Goal: Navigation & Orientation: Find specific page/section

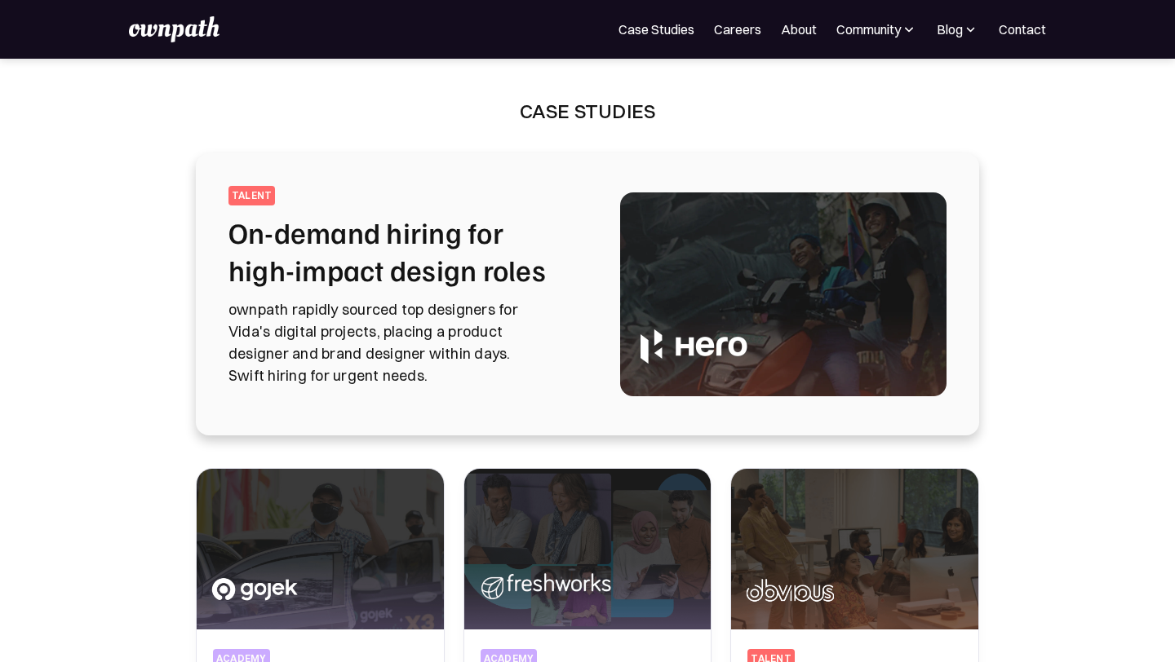
click at [189, 21] on img at bounding box center [174, 29] width 90 height 26
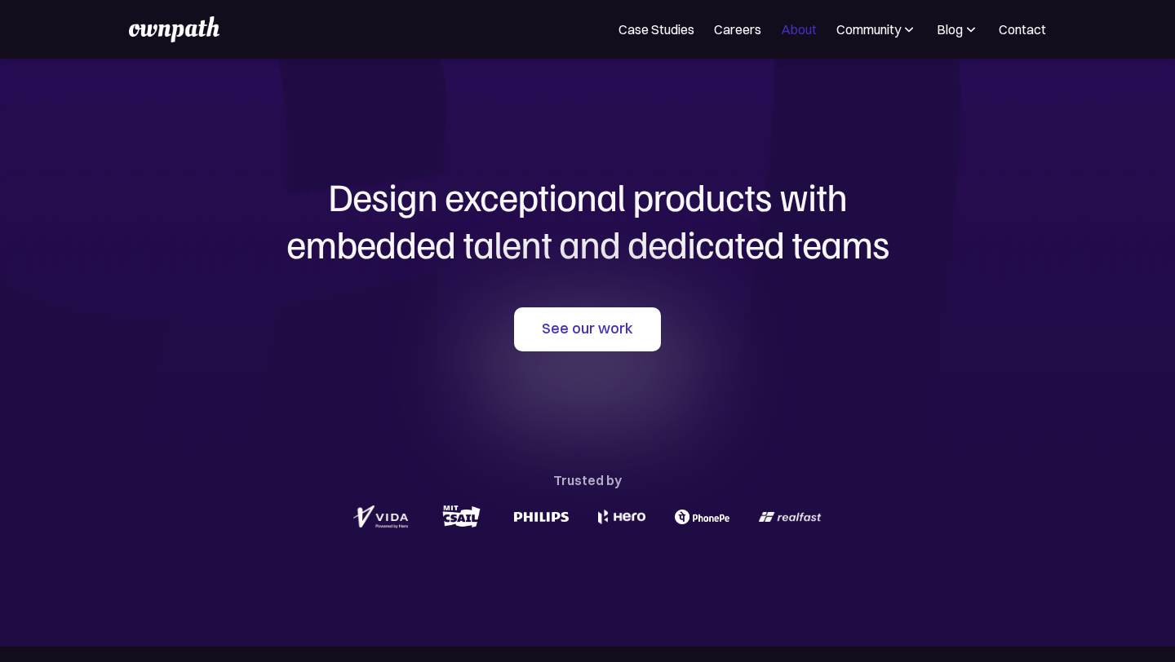
click at [802, 31] on link "About" at bounding box center [799, 30] width 36 height 20
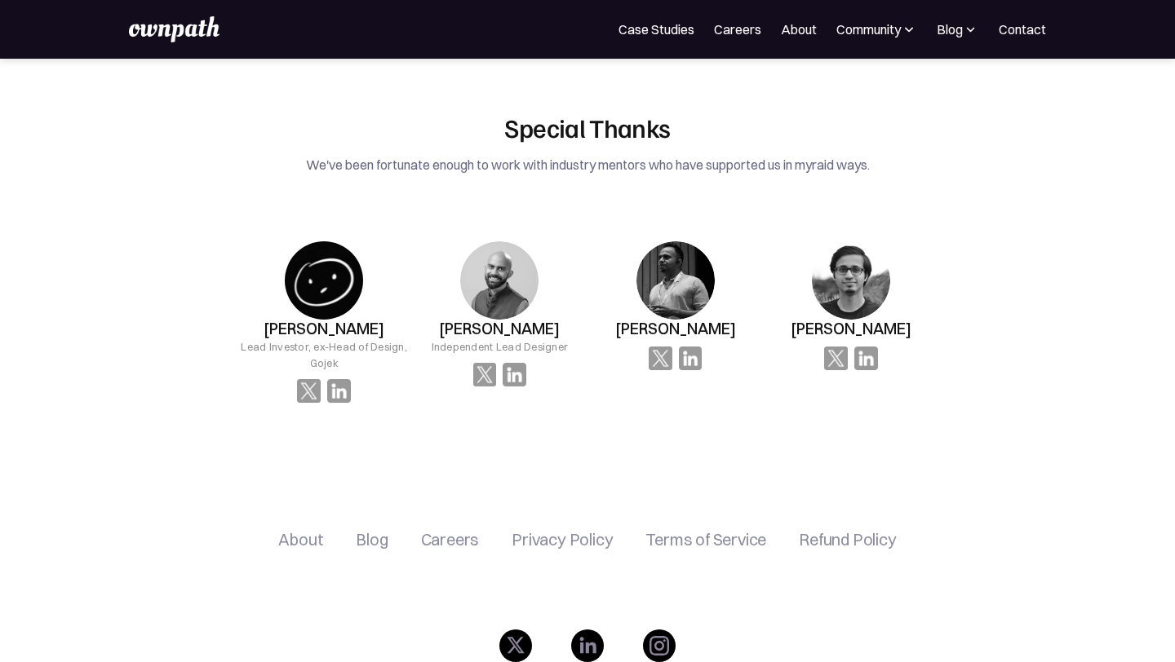
scroll to position [2795, 0]
